Goal: Task Accomplishment & Management: Use online tool/utility

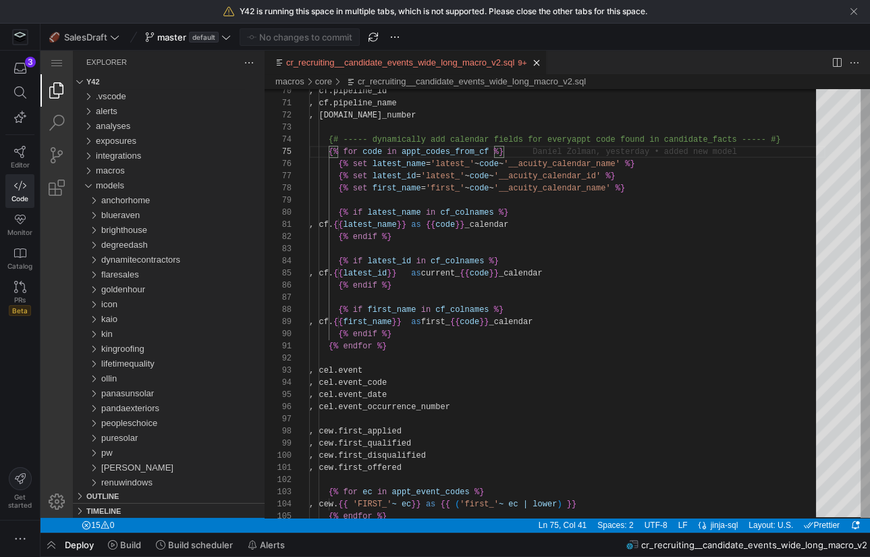
scroll to position [49, 194]
click at [491, 361] on div ", cf.pipeline_id , cf.pipeline_name , [DOMAIN_NAME]_number {# ----- dynamically…" at bounding box center [567, 190] width 516 height 1886
click at [698, 356] on div ", cf.pipeline_id , cf.pipeline_name , [DOMAIN_NAME]_number {# ----- dynamically…" at bounding box center [567, 190] width 516 height 1886
type textarea ", cf.{{ latest_name }} as {{ code }}_calendar {% endif %} {% if latest_id in cf…"
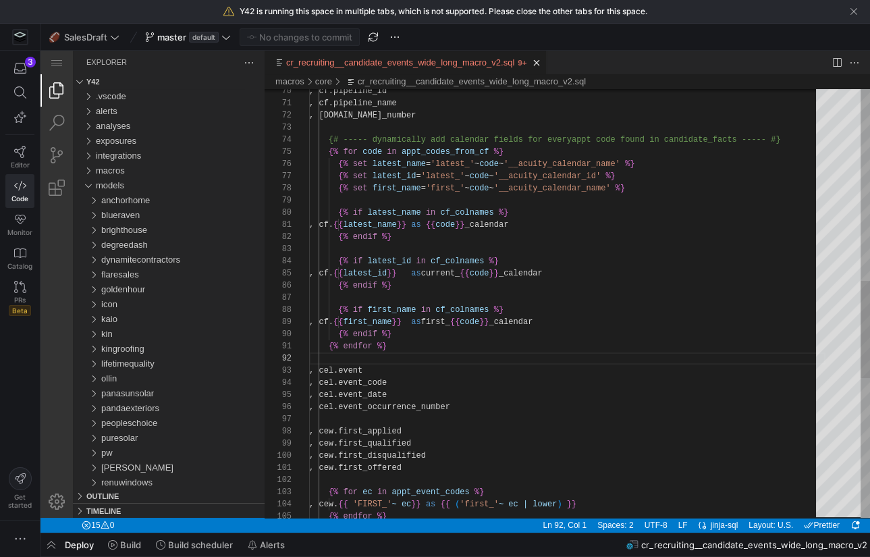
click at [526, 238] on div ", cf.pipeline_id , cf.pipeline_name , [DOMAIN_NAME]_number {# ----- dynamically…" at bounding box center [567, 190] width 516 height 1886
